Goal: Information Seeking & Learning: Learn about a topic

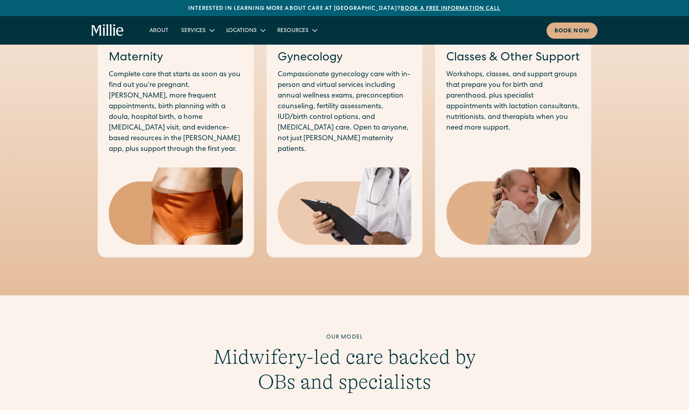
scroll to position [359, 0]
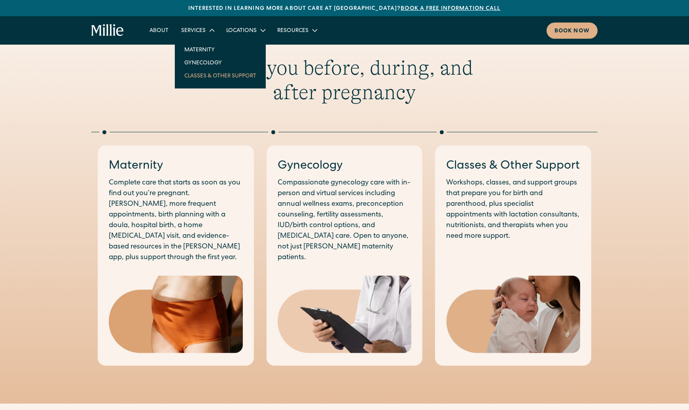
click at [200, 76] on link "Classes & Other Support" at bounding box center [220, 75] width 85 height 13
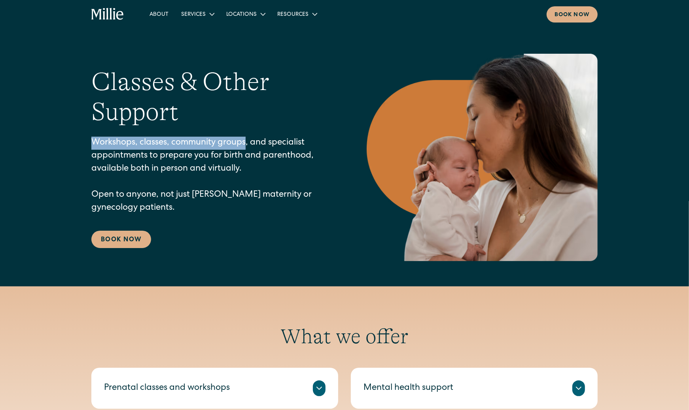
drag, startPoint x: 93, startPoint y: 143, endPoint x: 247, endPoint y: 144, distance: 153.8
click at [247, 144] on p "Workshops, classes, community groups, and specialist appointments to prepare yo…" at bounding box center [212, 176] width 243 height 78
copy p "Workshops, classes, community groups"
click at [247, 164] on p "Workshops, classes, community groups, and specialist appointments to prepare yo…" at bounding box center [212, 176] width 243 height 78
drag, startPoint x: 92, startPoint y: 143, endPoint x: 245, endPoint y: 138, distance: 152.3
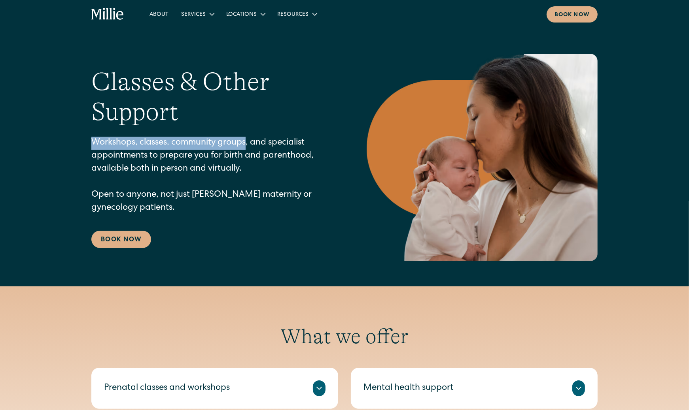
click at [245, 138] on p "Workshops, classes, community groups, and specialist appointments to prepare yo…" at bounding box center [212, 176] width 243 height 78
copy p "Workshops, classes, community groups"
